Goal: Information Seeking & Learning: Learn about a topic

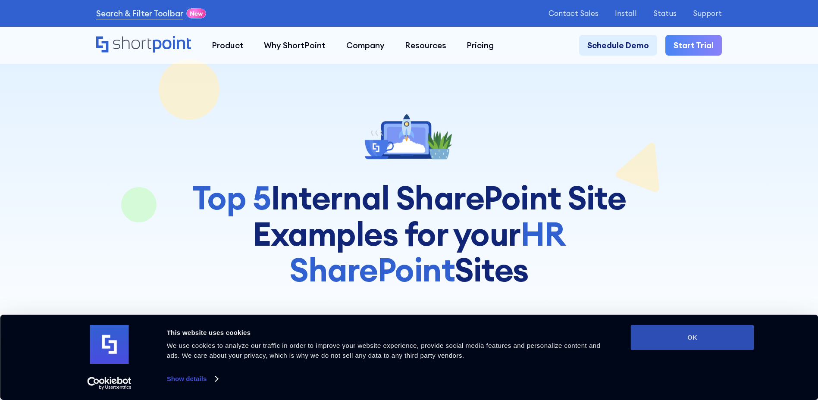
click at [704, 341] on button "OK" at bounding box center [692, 337] width 123 height 25
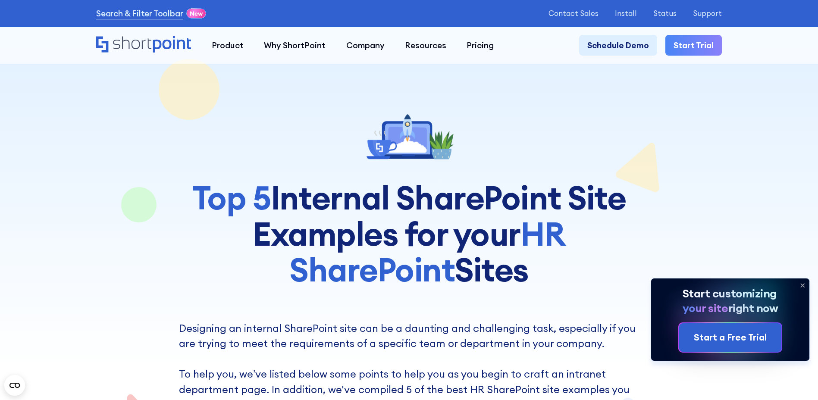
click at [805, 284] on icon at bounding box center [803, 286] width 14 height 14
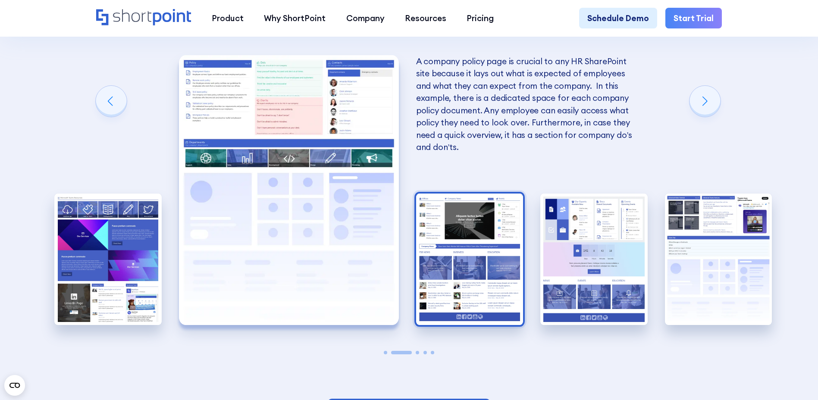
scroll to position [1769, 0]
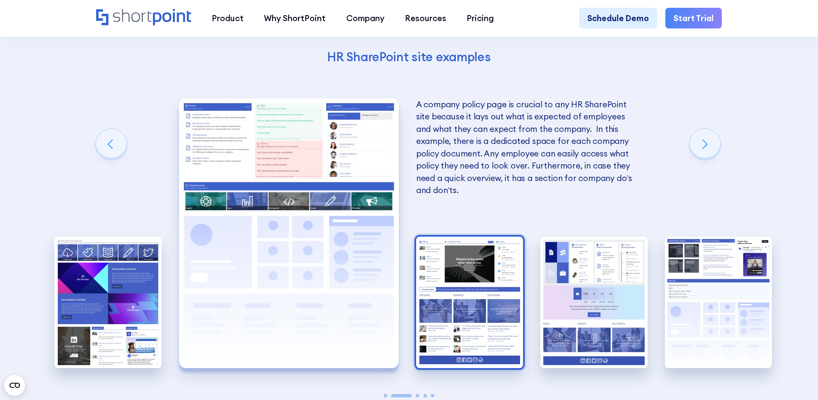
click at [453, 317] on img "3 / 5" at bounding box center [469, 303] width 107 height 132
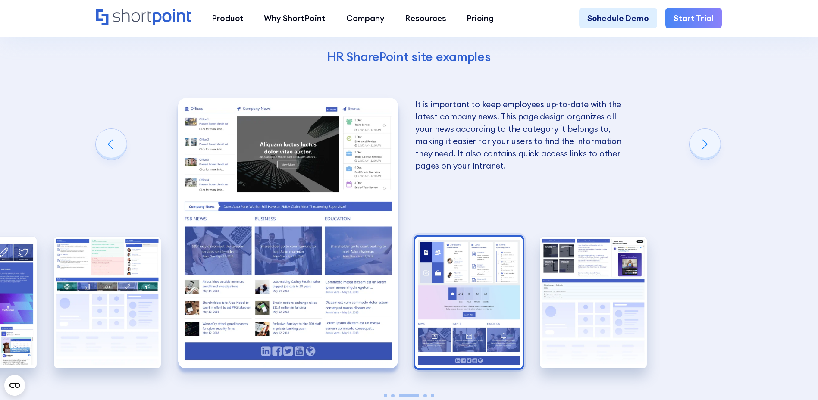
click at [510, 326] on img "4 / 5" at bounding box center [468, 303] width 107 height 132
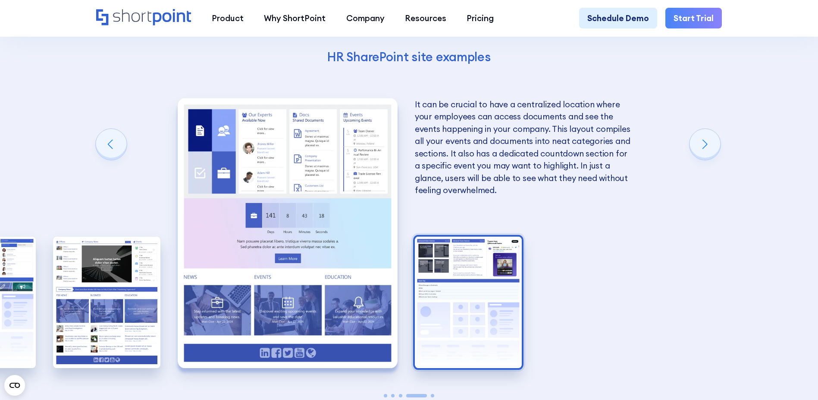
click at [508, 324] on img "5 / 5" at bounding box center [468, 303] width 107 height 132
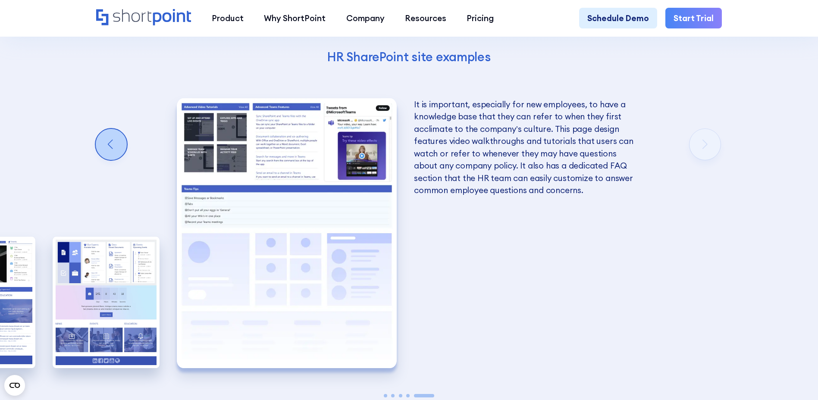
click at [102, 154] on div "Previous slide" at bounding box center [111, 144] width 31 height 31
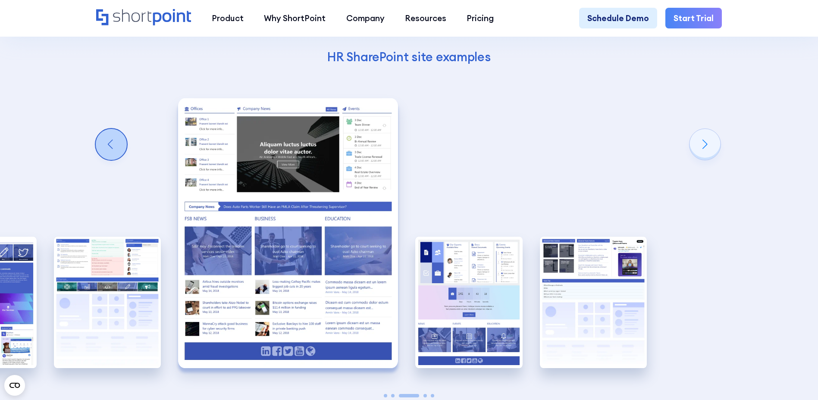
click at [102, 154] on div "Previous slide" at bounding box center [111, 144] width 31 height 31
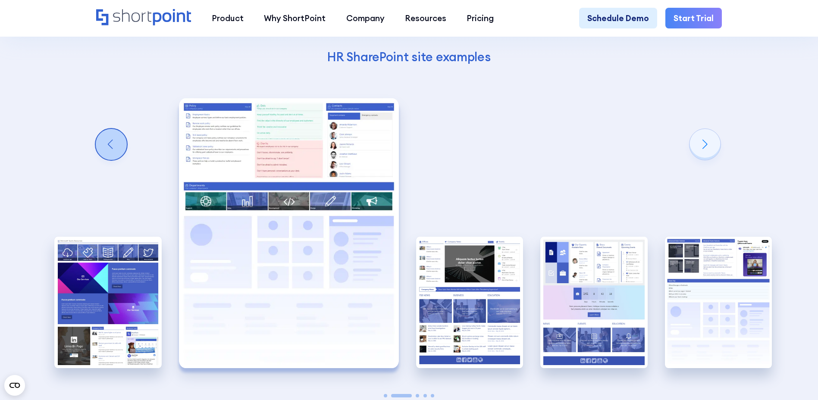
click at [102, 154] on div "Previous slide" at bounding box center [111, 144] width 31 height 31
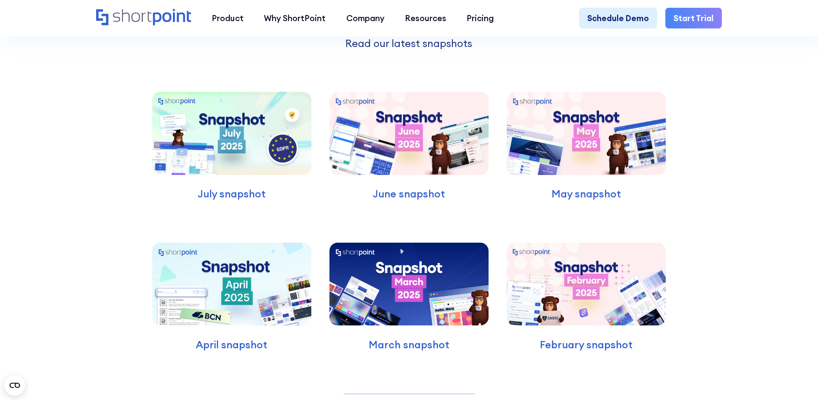
scroll to position [2761, 0]
click at [239, 176] on img at bounding box center [231, 133] width 159 height 83
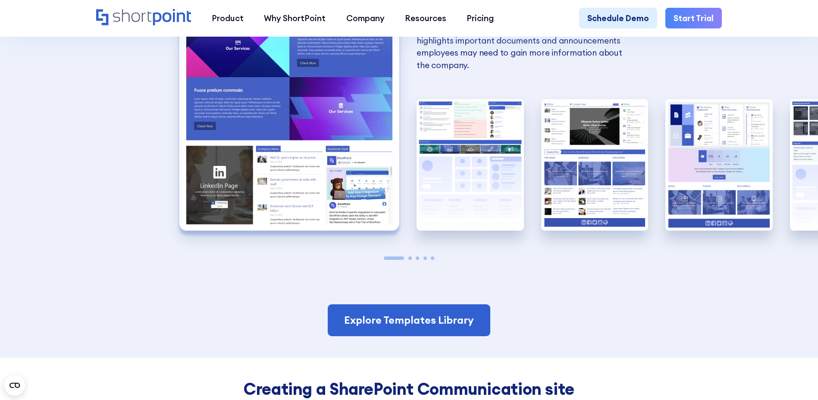
scroll to position [2071, 0]
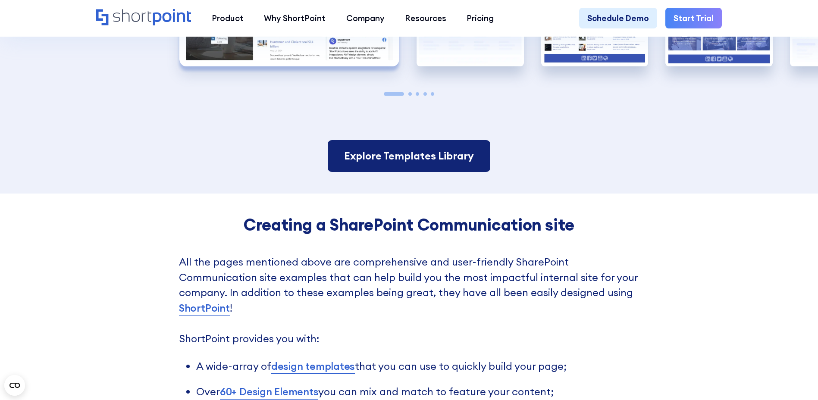
click at [446, 172] on link "Explore Templates Library" at bounding box center [409, 156] width 163 height 32
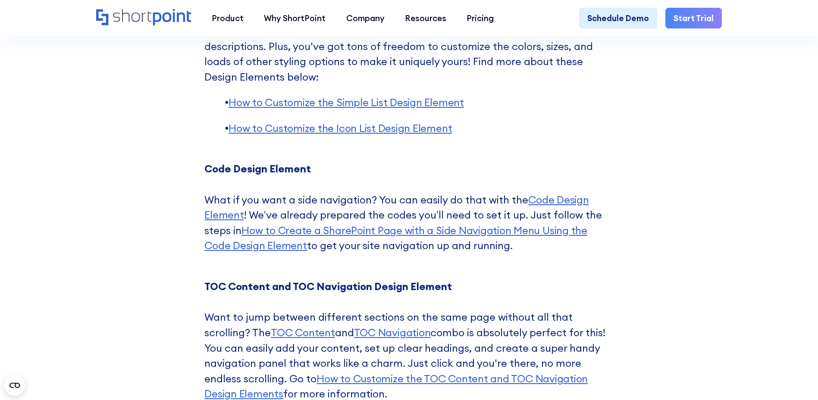
scroll to position [3624, 0]
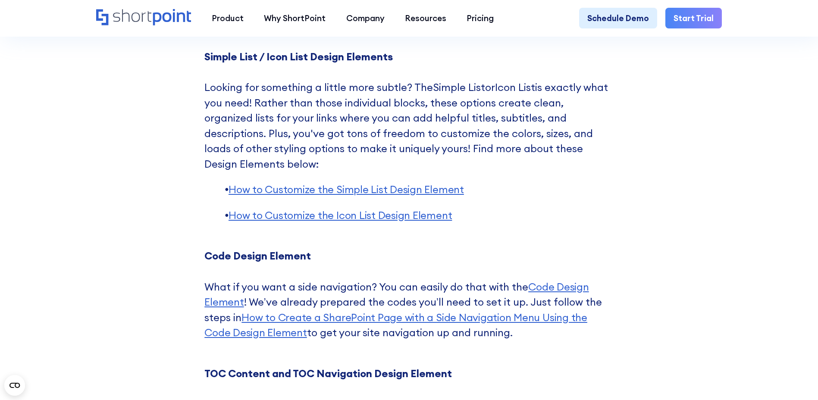
drag, startPoint x: 165, startPoint y: 164, endPoint x: 157, endPoint y: 188, distance: 24.8
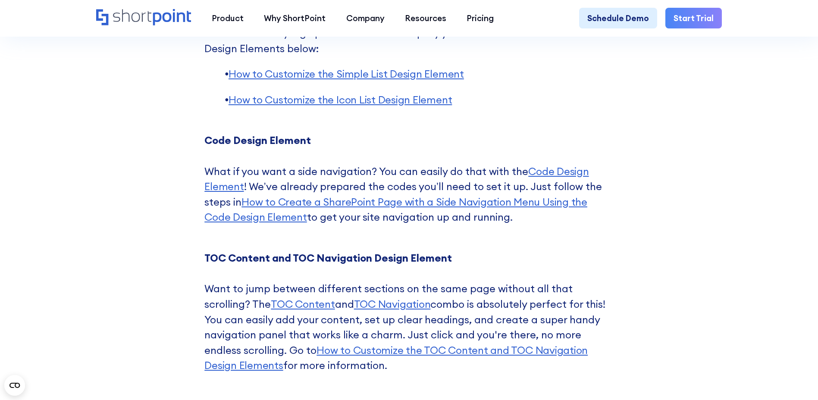
drag, startPoint x: 149, startPoint y: 207, endPoint x: 135, endPoint y: 275, distance: 70.2
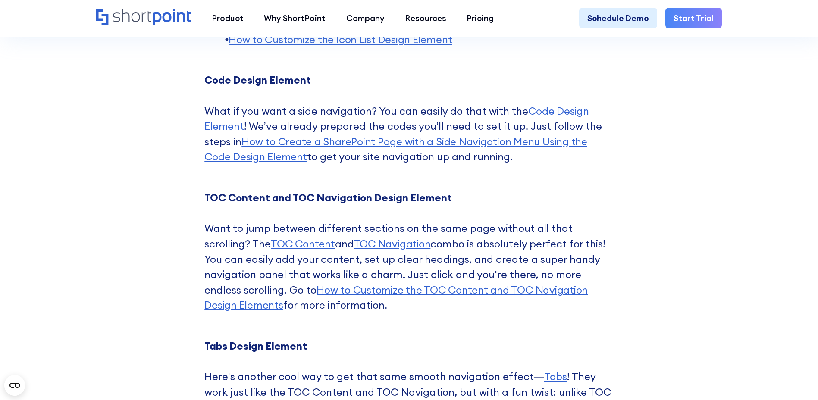
drag, startPoint x: 148, startPoint y: 104, endPoint x: 145, endPoint y: 139, distance: 35.5
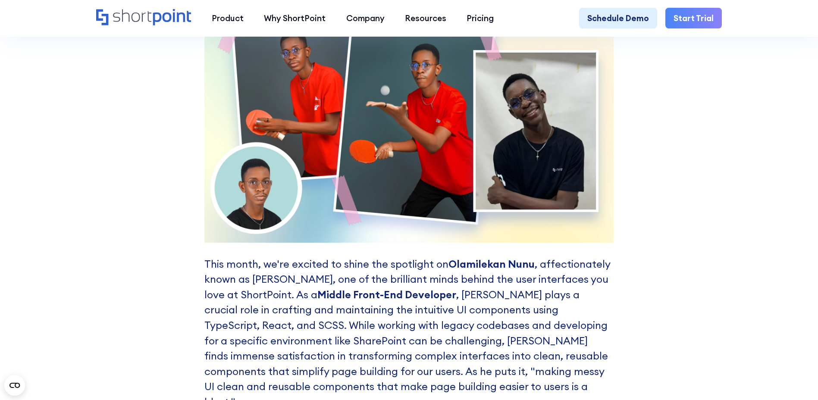
scroll to position [4802, 0]
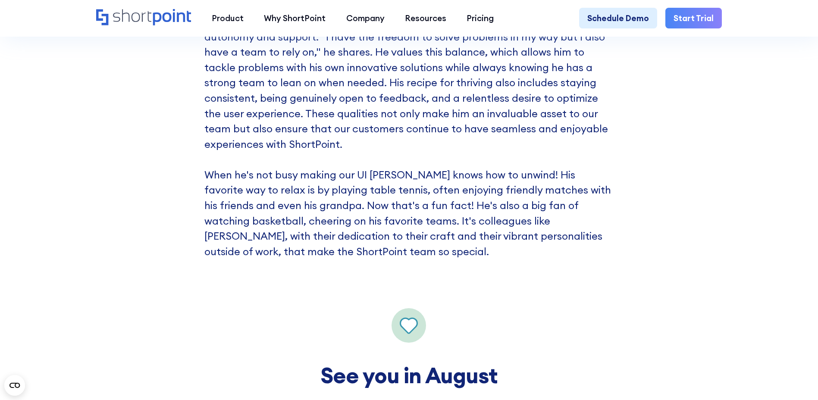
drag, startPoint x: 576, startPoint y: 181, endPoint x: 568, endPoint y: 282, distance: 101.7
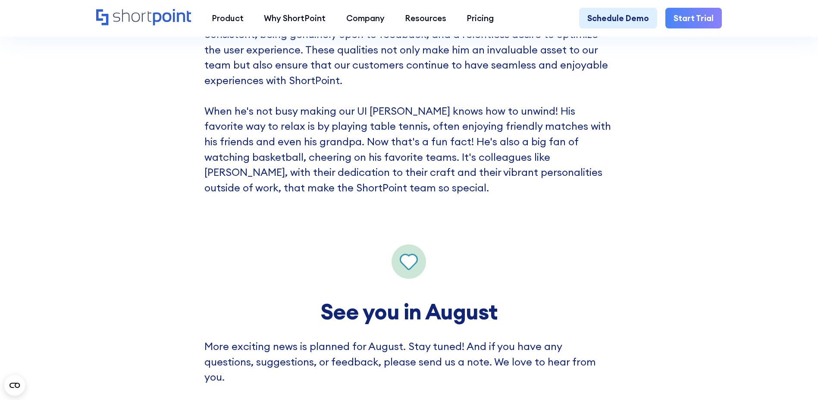
scroll to position [5085, 0]
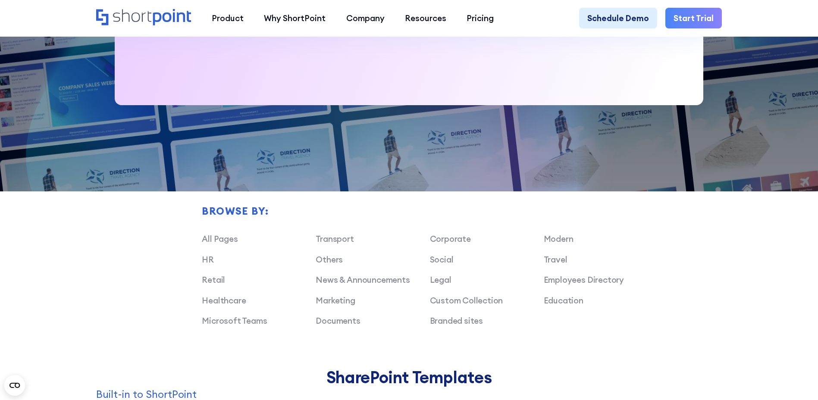
scroll to position [647, 0]
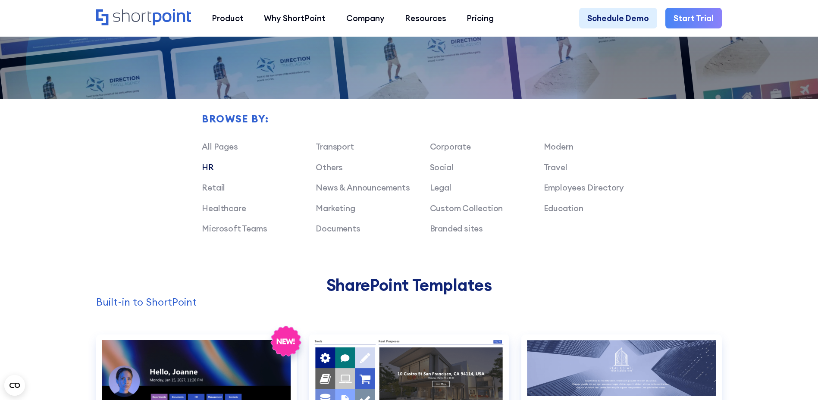
click at [210, 172] on link "HR" at bounding box center [208, 167] width 12 height 10
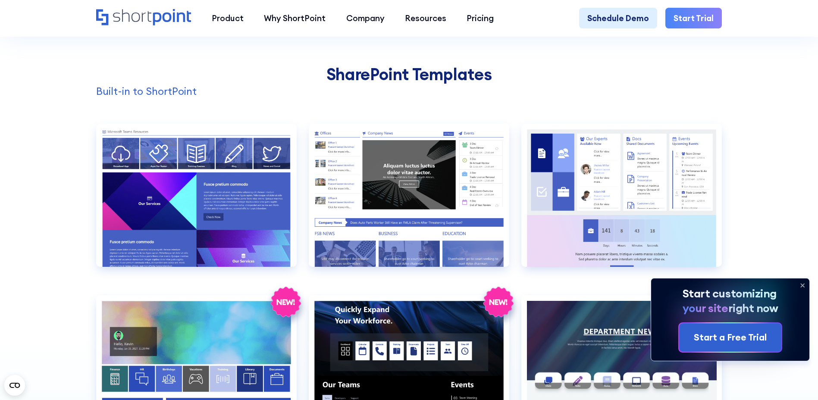
scroll to position [906, 0]
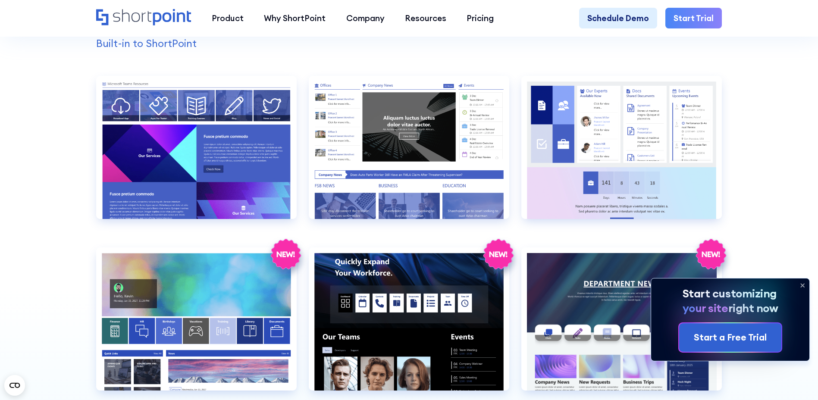
click at [801, 285] on icon at bounding box center [803, 286] width 14 height 14
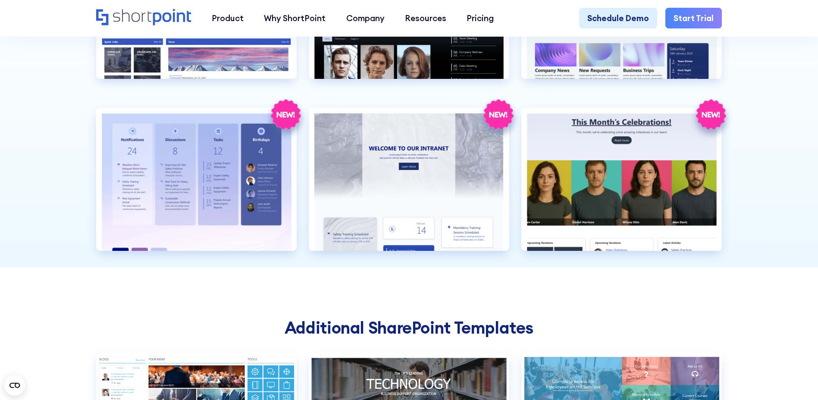
scroll to position [1079, 0]
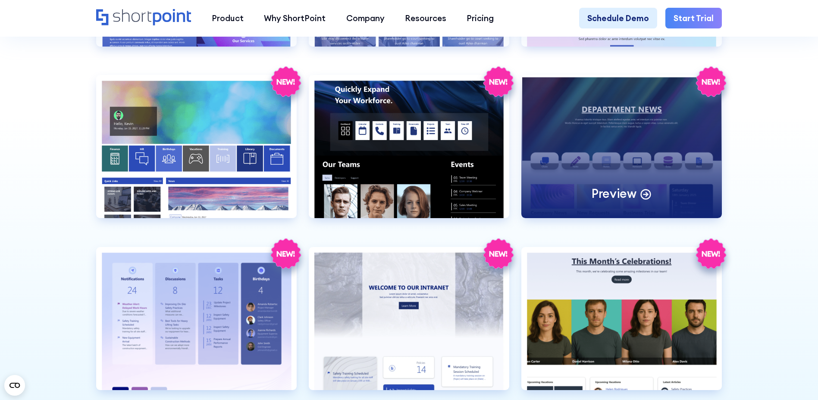
click at [620, 117] on div "Preview" at bounding box center [622, 146] width 201 height 143
